Goal: Task Accomplishment & Management: Complete application form

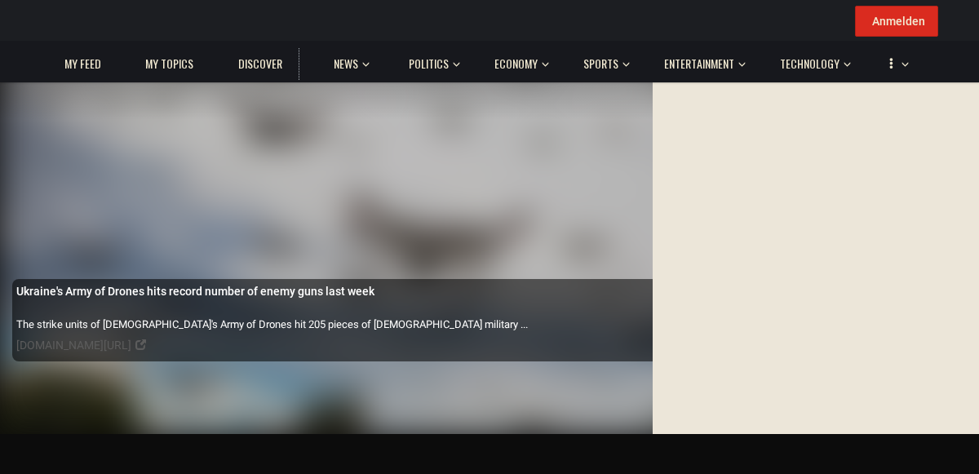
scroll to position [17, 0]
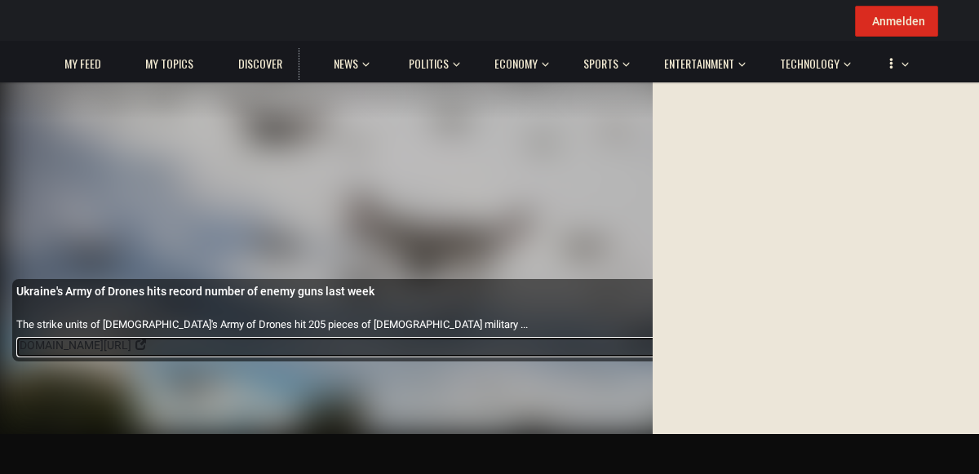
click at [259, 321] on body "Craft Your Ideal Read Immerse Yourself in Captivating, Verified Stories of Unpa…" at bounding box center [489, 217] width 979 height 434
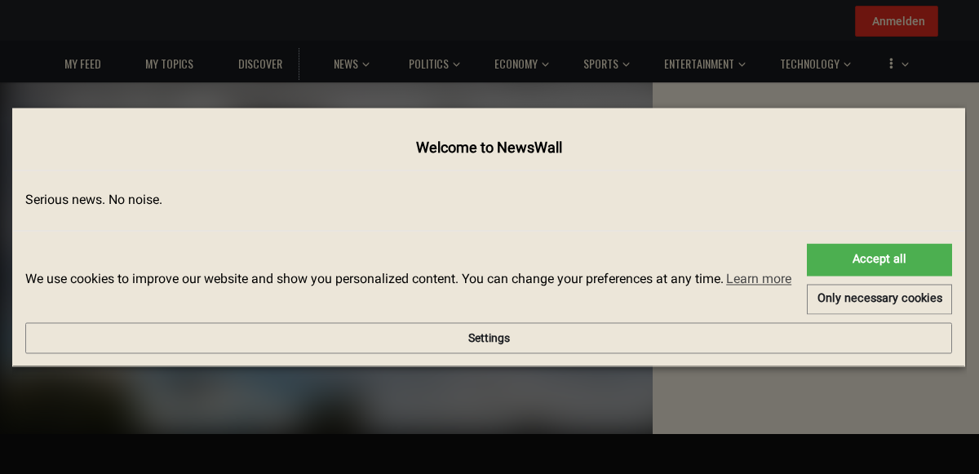
click at [809, 188] on div "× Welcome to NewsWall Serious news. No noise. We use cookies to improve our web…" at bounding box center [489, 237] width 955 height 450
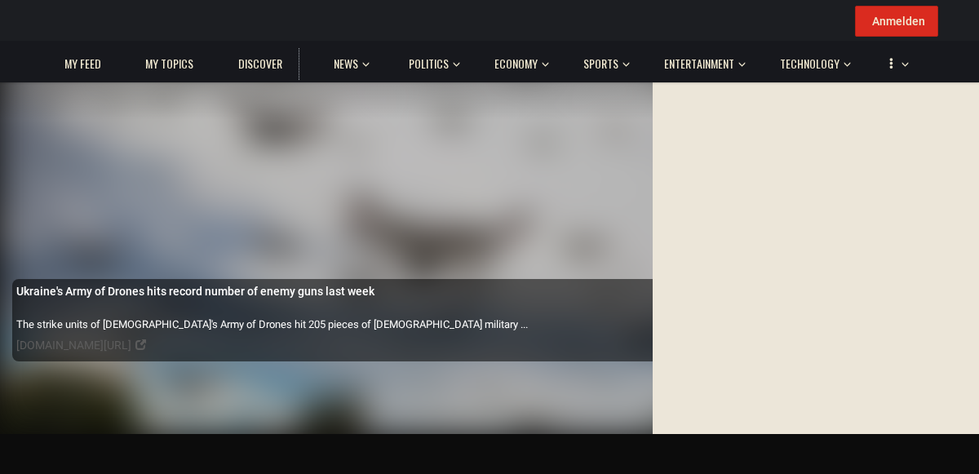
scroll to position [188, 0]
click at [964, 419] on span at bounding box center [972, 427] width 16 height 16
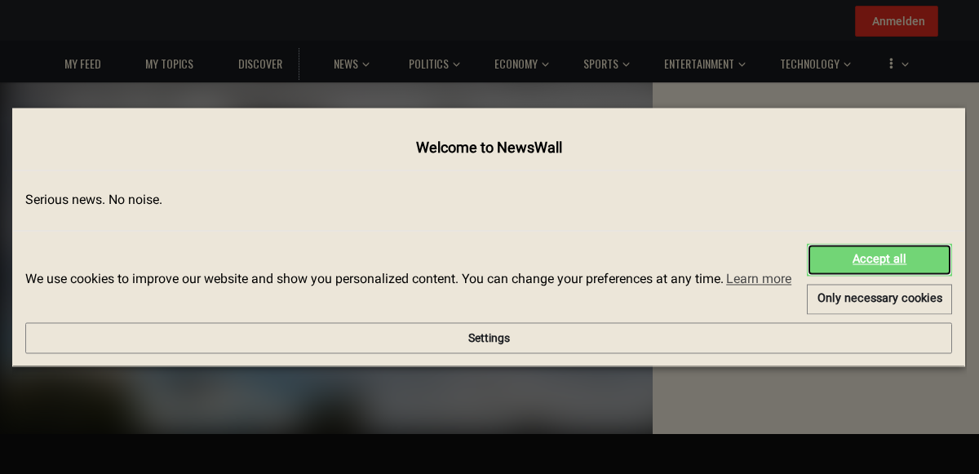
click at [807, 253] on link "Accept all" at bounding box center [879, 260] width 145 height 33
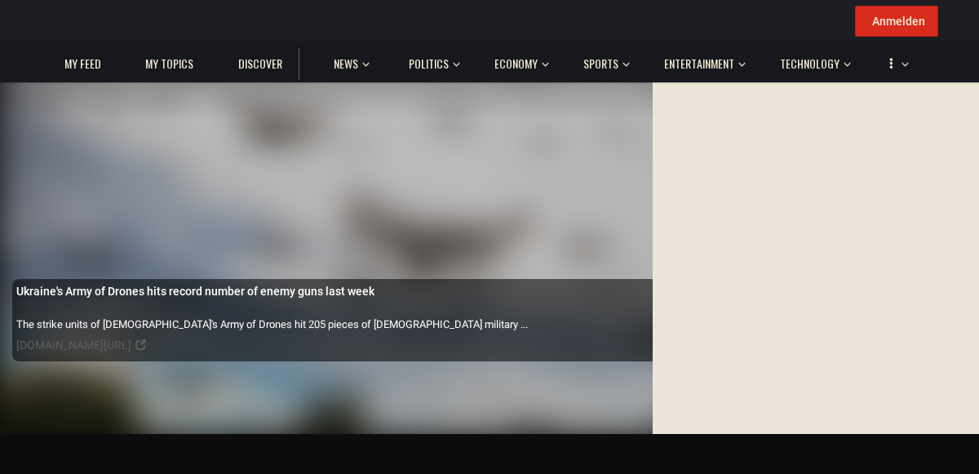
click at [295, 286] on h1 "Ukraine's Army of Drones hits record number of enemy guns last week" at bounding box center [195, 292] width 358 height 12
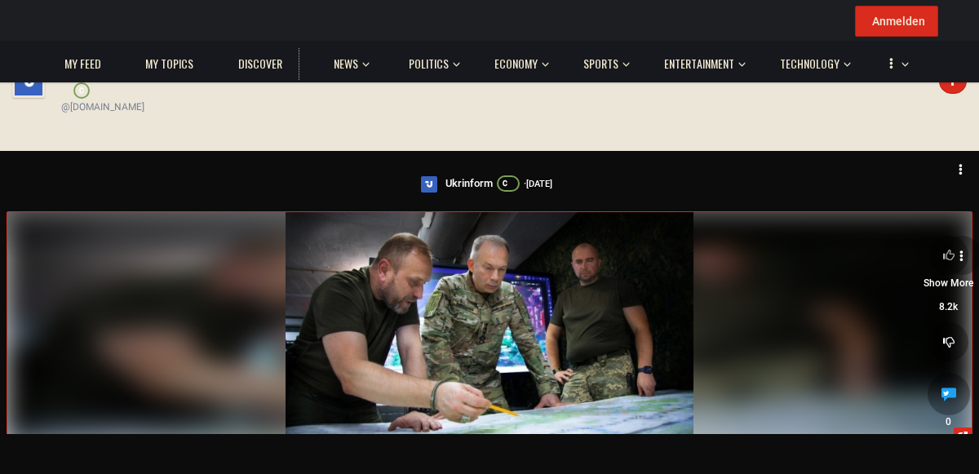
click at [0, 0] on span at bounding box center [0, 0] width 0 height 0
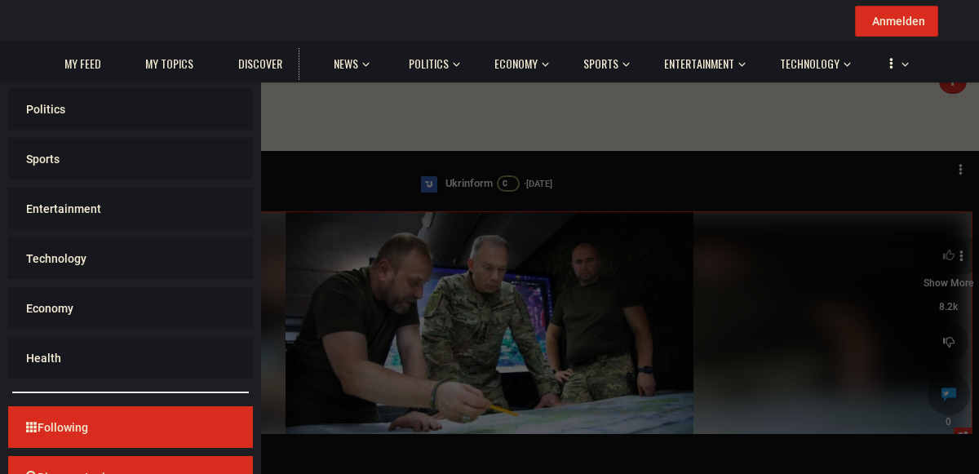
scroll to position [300, 0]
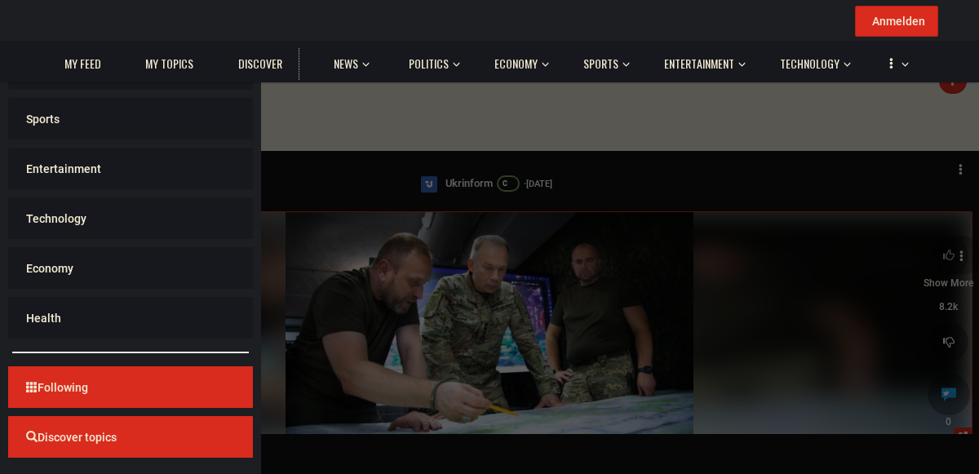
click at [0, 0] on span "button" at bounding box center [0, 0] width 0 height 0
click at [0, 0] on span "Settings" at bounding box center [0, 0] width 0 height 0
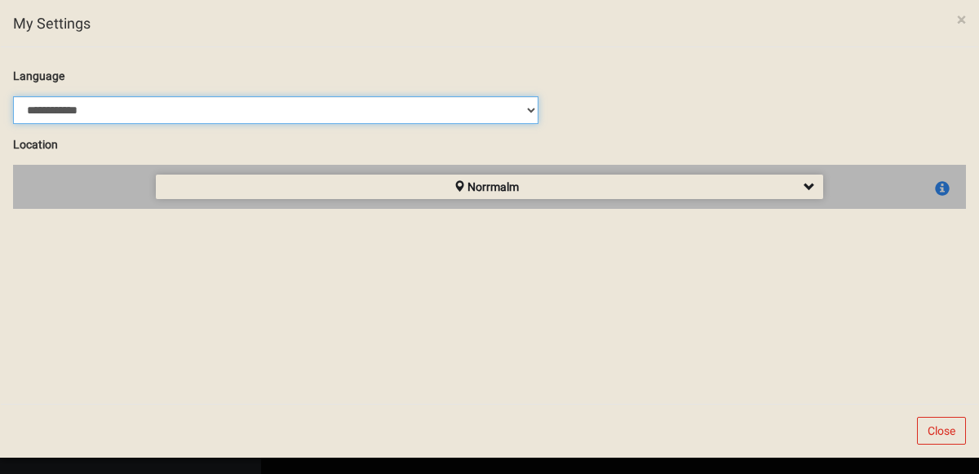
click at [539, 109] on select "**********" at bounding box center [276, 110] width 526 height 28
click at [318, 96] on select "**********" at bounding box center [276, 110] width 526 height 28
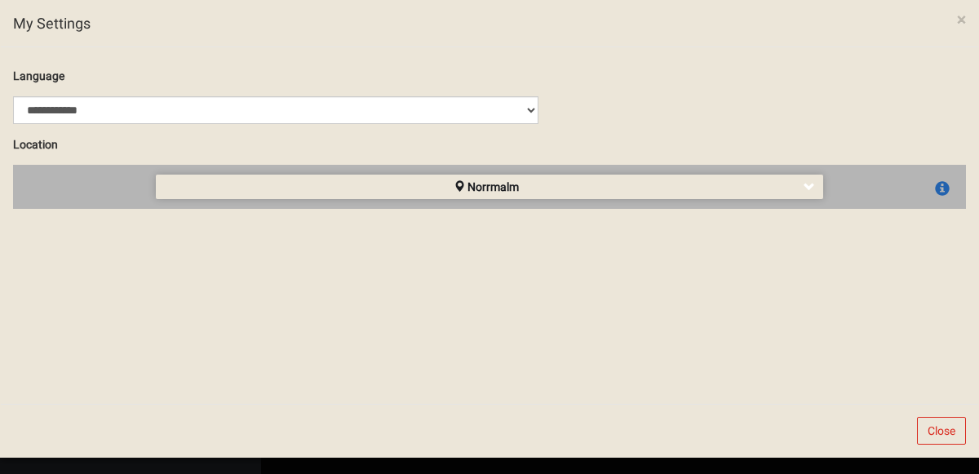
click at [732, 175] on div "Norrmalm" at bounding box center [490, 187] width 668 height 24
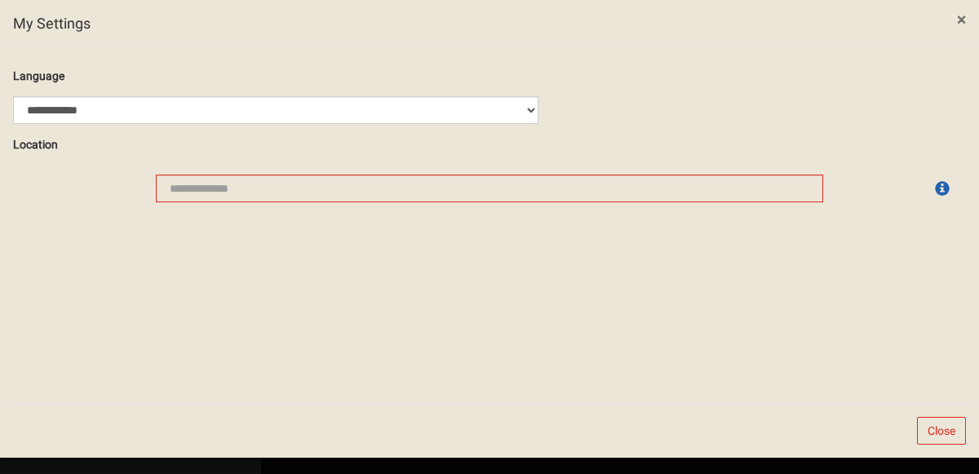
click at [957, 29] on span "×" at bounding box center [961, 20] width 9 height 20
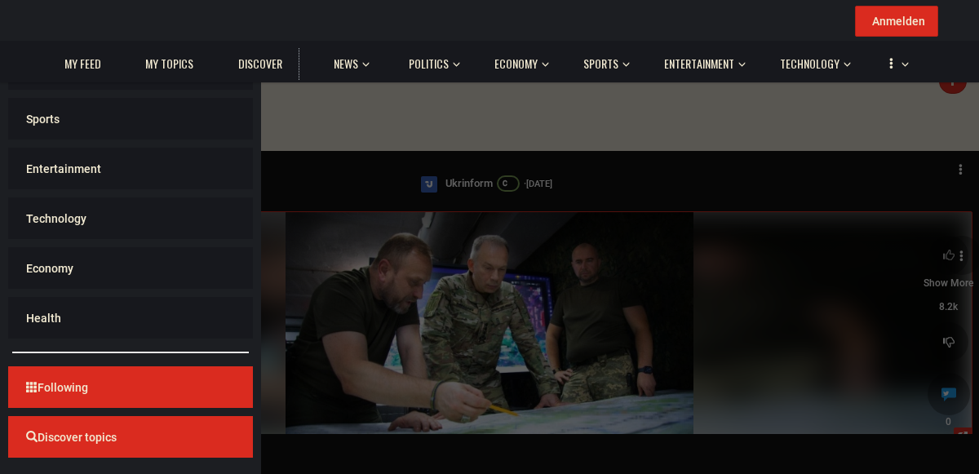
scroll to position [92, 0]
click at [0, 0] on div at bounding box center [0, 0] width 0 height 0
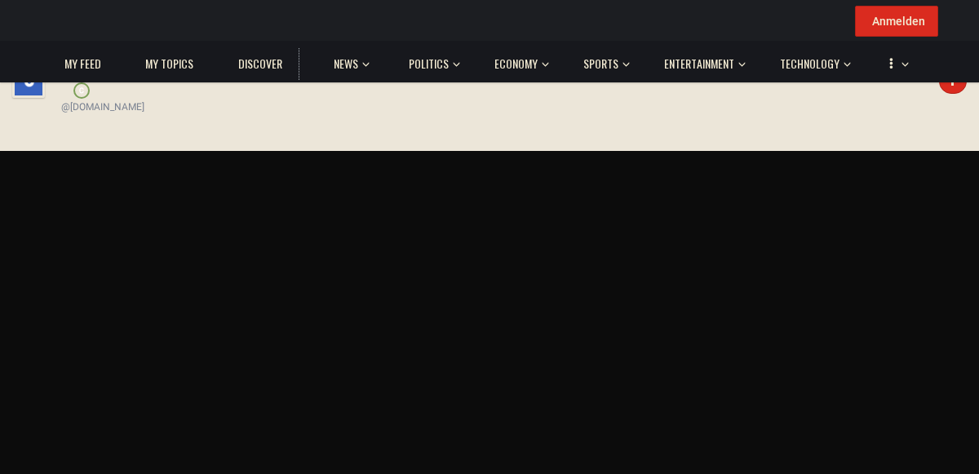
scroll to position [14116, 0]
click at [0, 0] on span "Wall" at bounding box center [0, 0] width 0 height 0
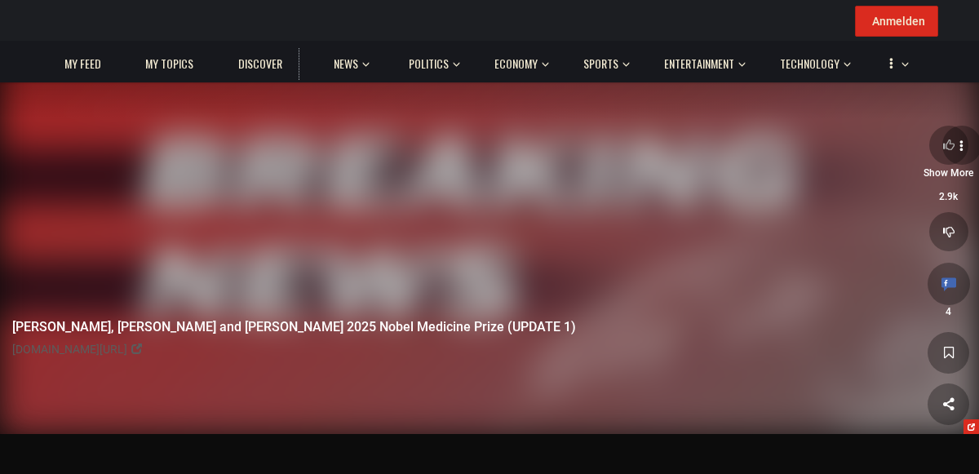
scroll to position [6643, 0]
click at [170, 71] on span "My topics" at bounding box center [169, 63] width 48 height 15
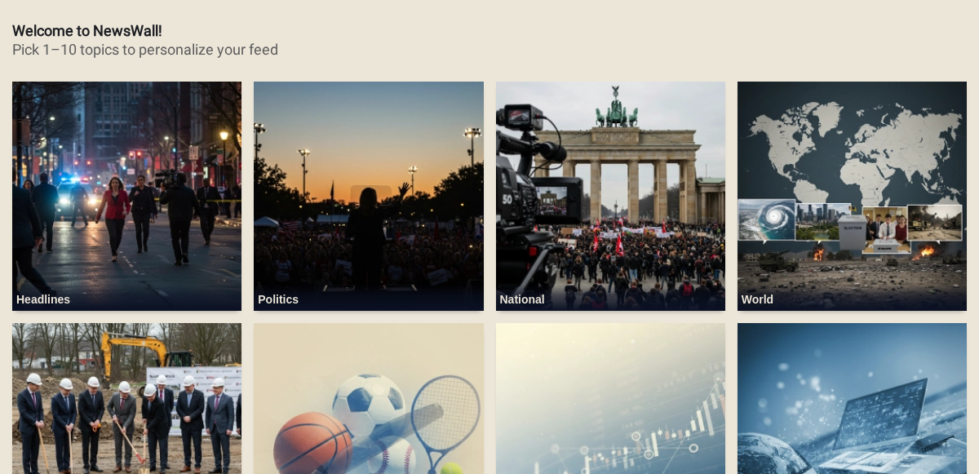
click at [816, 267] on div "× 0 / 1 Welcome to NewsWall! Pick 1–10 topics to personalize your feed Headline…" at bounding box center [489, 237] width 979 height 474
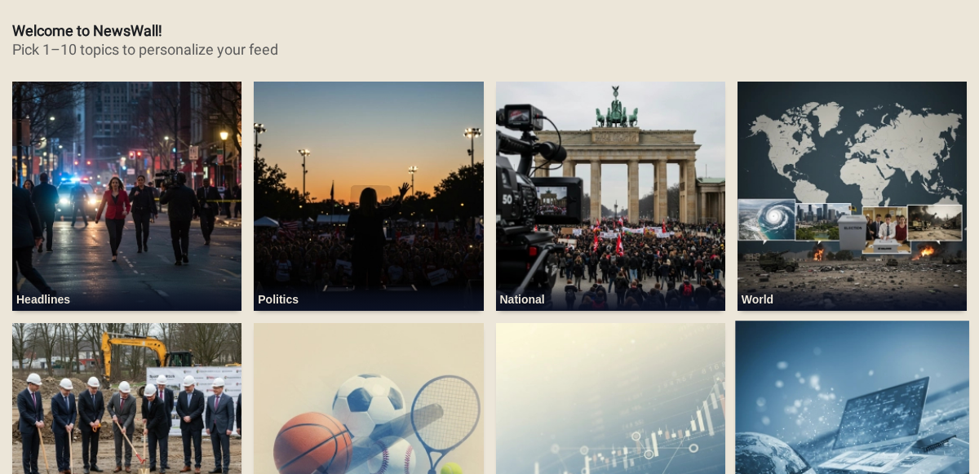
click at [735, 321] on img at bounding box center [852, 438] width 234 height 234
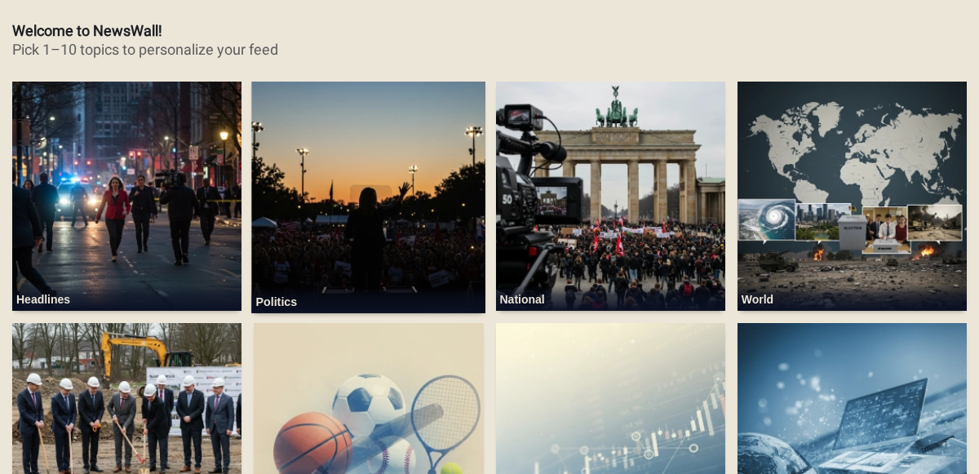
click at [423, 133] on img at bounding box center [369, 196] width 234 height 234
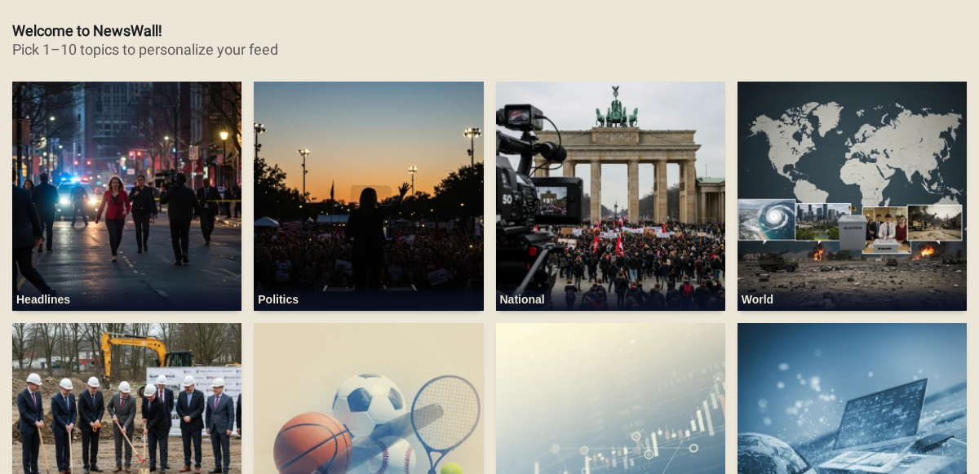
click at [0, 0] on button "Next" at bounding box center [0, 0] width 0 height 0
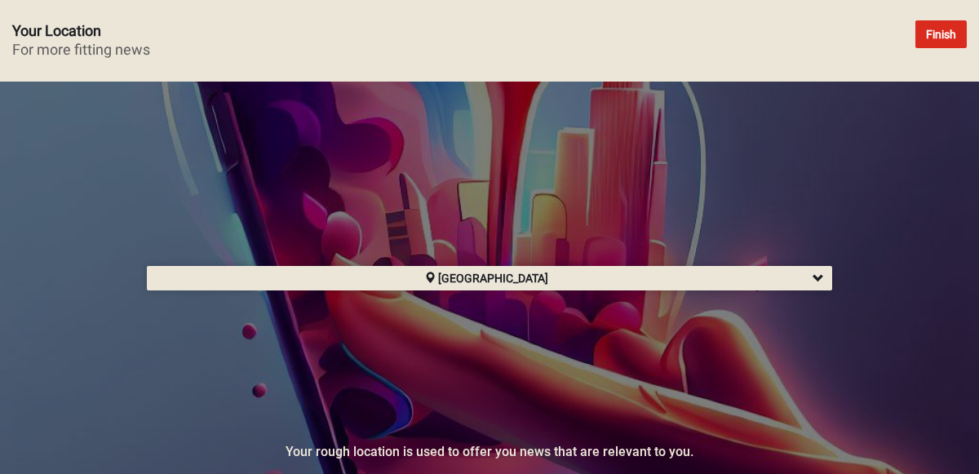
click at [916, 48] on button "Finish" at bounding box center [941, 34] width 51 height 28
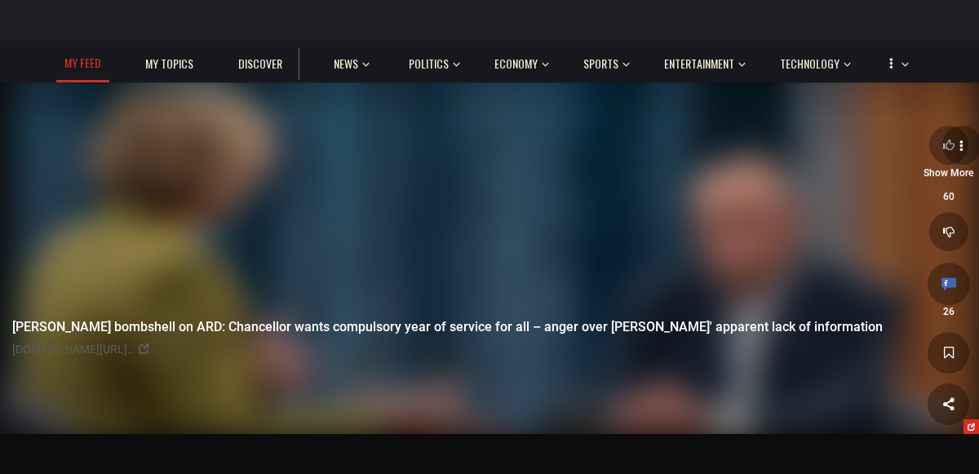
click at [0, 0] on span "button" at bounding box center [0, 0] width 0 height 0
click at [0, 0] on span "Settings" at bounding box center [0, 0] width 0 height 0
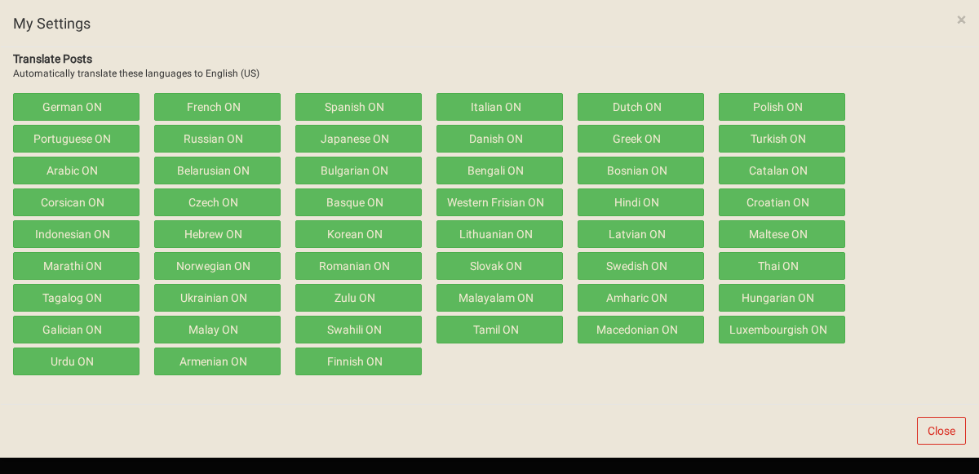
scroll to position [495, 0]
click at [917, 417] on button "Close" at bounding box center [941, 431] width 49 height 28
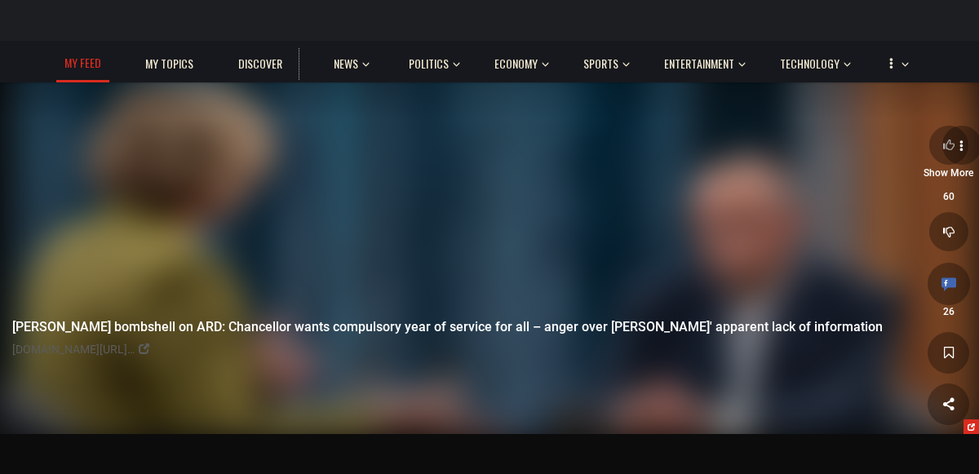
scroll to position [5768, 0]
